Goal: Information Seeking & Learning: Learn about a topic

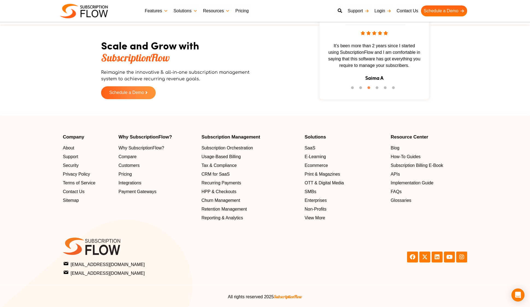
scroll to position [1055, 0]
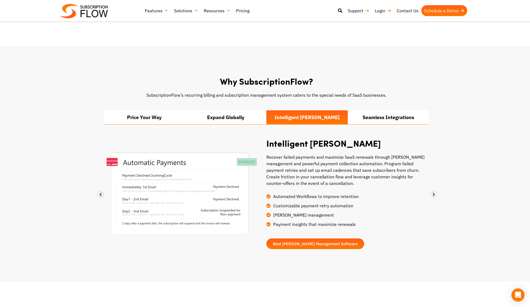
scroll to position [330, 0]
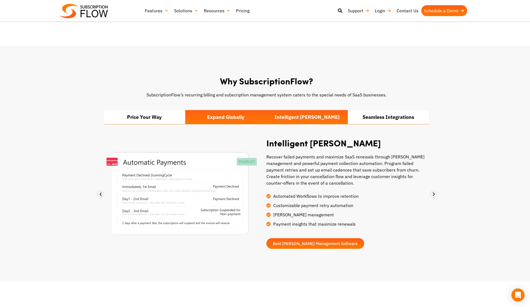
click at [211, 111] on li "Expand Globally" at bounding box center [225, 117] width 81 height 14
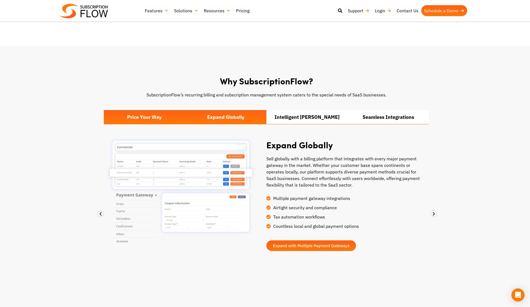
click at [163, 110] on li "Price Your Way" at bounding box center [144, 117] width 81 height 14
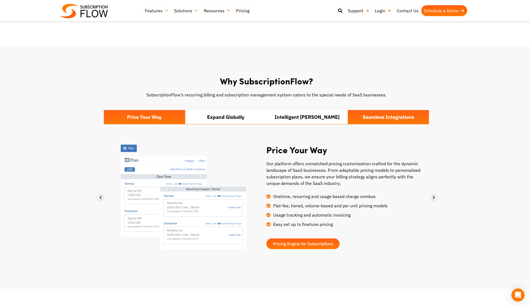
click at [372, 112] on li "Seamless Integrations" at bounding box center [388, 117] width 81 height 14
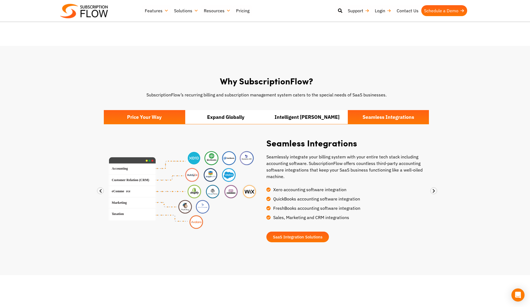
click at [174, 113] on li "Price Your Way" at bounding box center [144, 117] width 81 height 14
